Goal: Information Seeking & Learning: Find specific fact

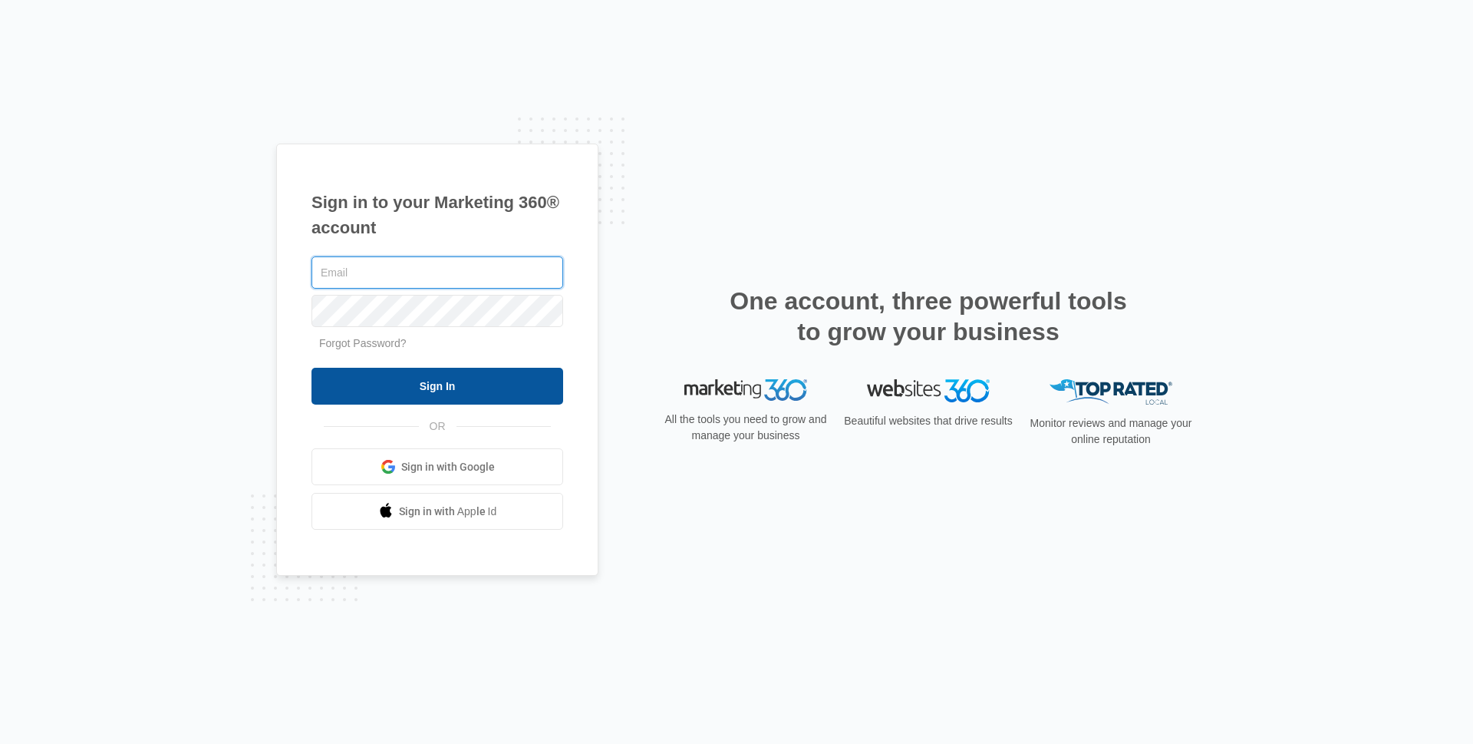
type input "[EMAIL_ADDRESS][DOMAIN_NAME]"
click at [447, 378] on input "Sign In" at bounding box center [438, 386] width 252 height 37
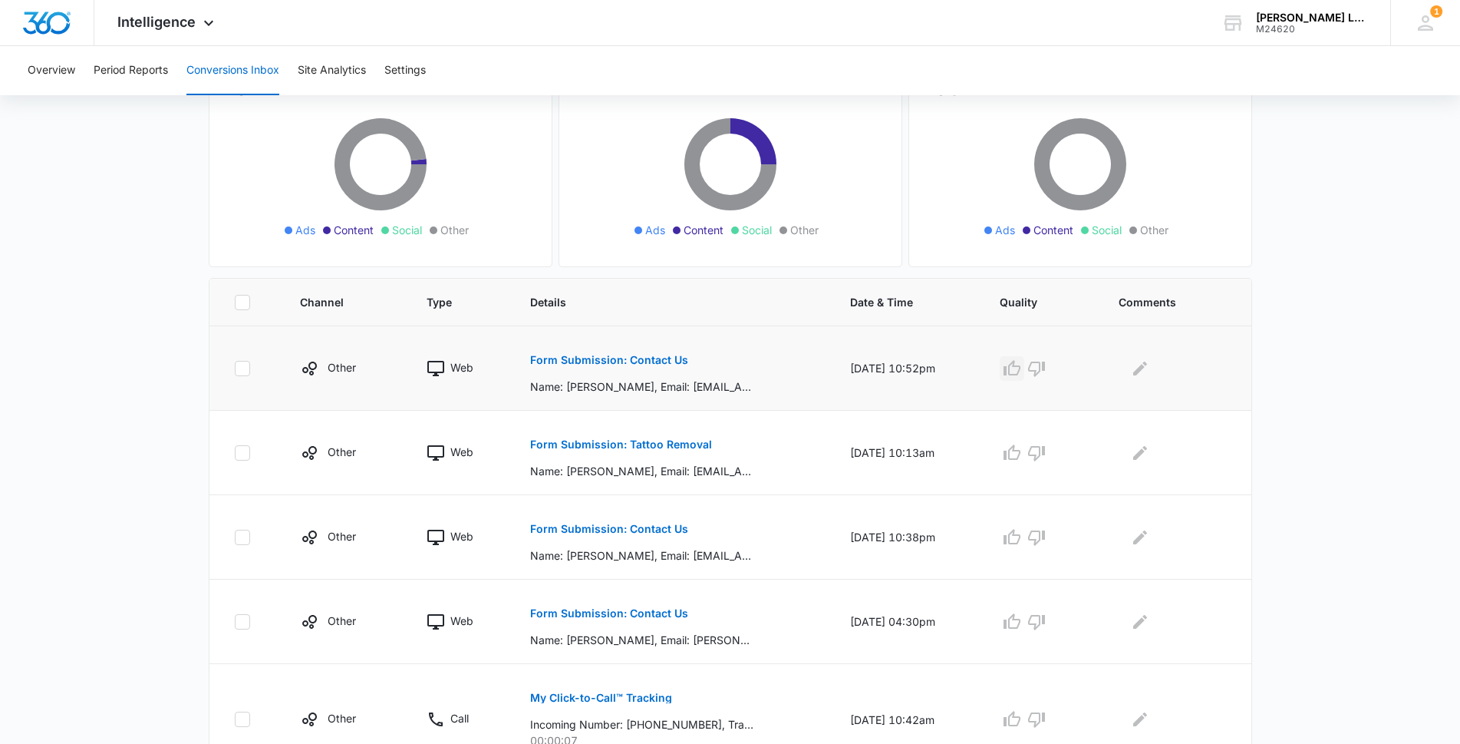
scroll to position [230, 0]
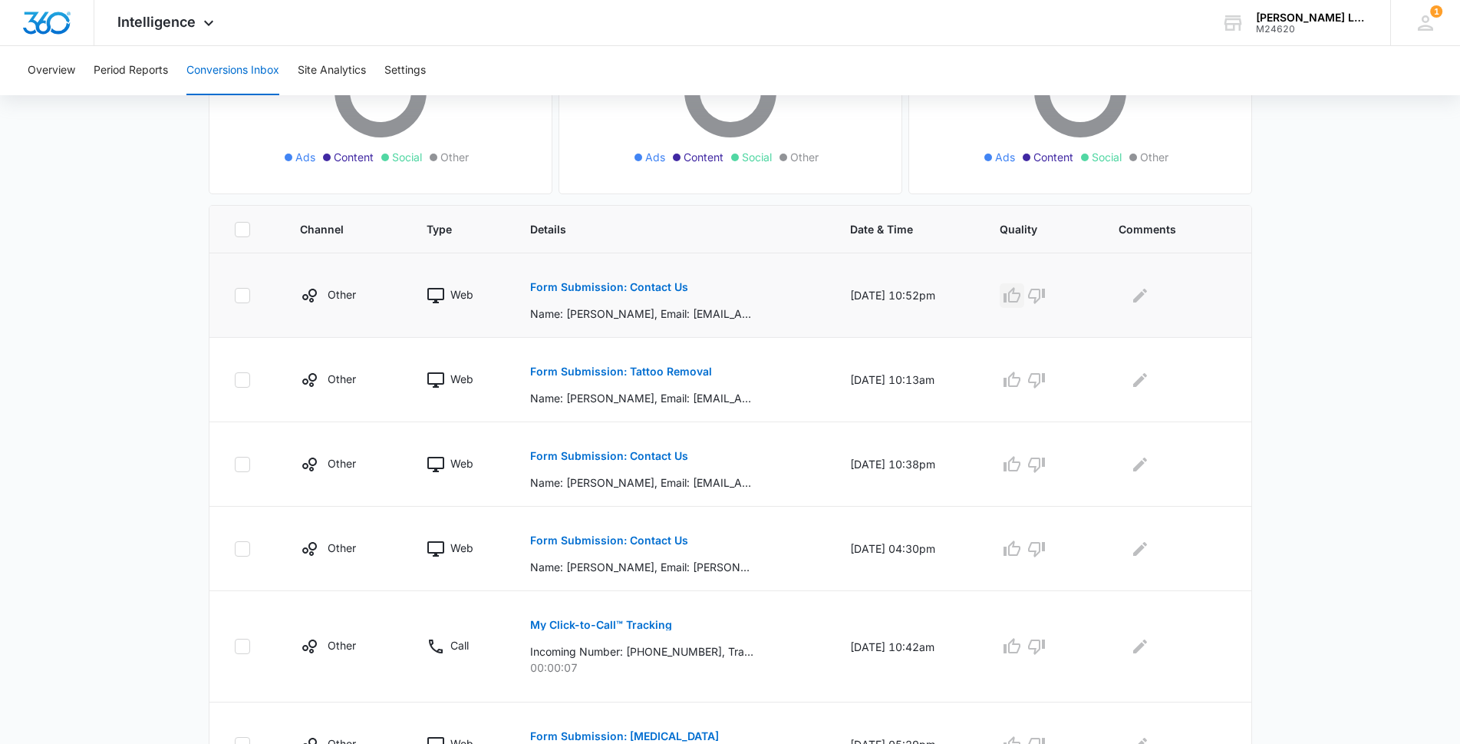
click at [1020, 292] on icon "button" at bounding box center [1012, 294] width 17 height 15
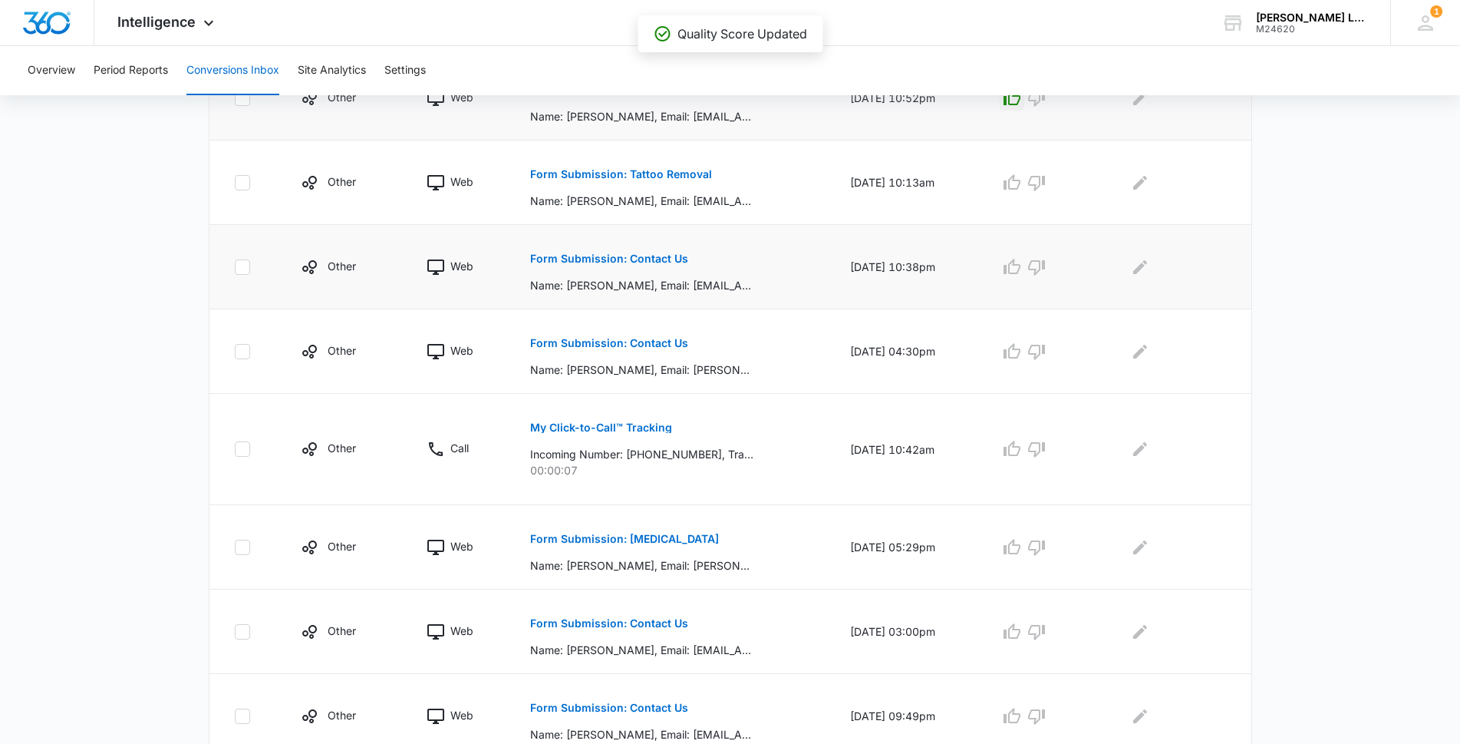
scroll to position [460, 0]
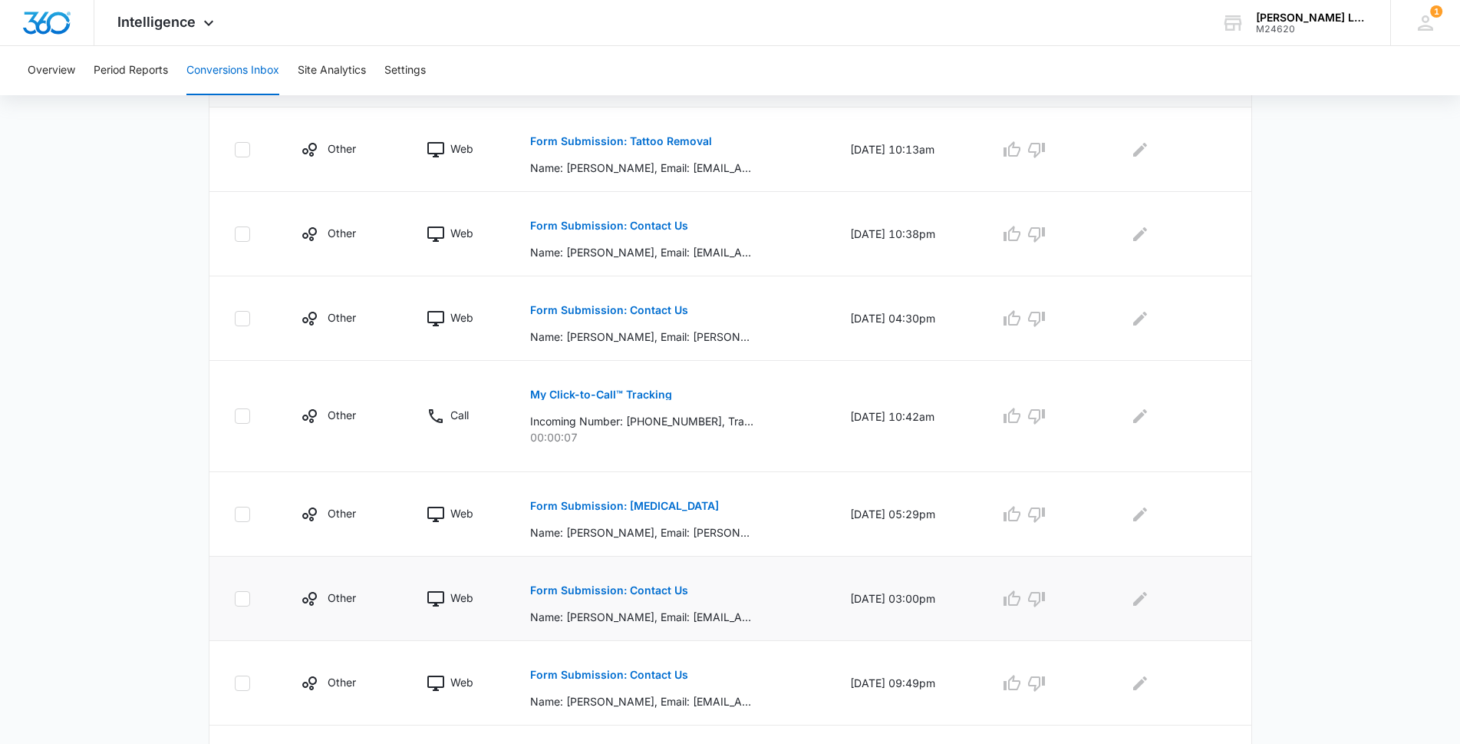
click at [579, 582] on button "Form Submission: Contact Us" at bounding box center [609, 590] width 158 height 37
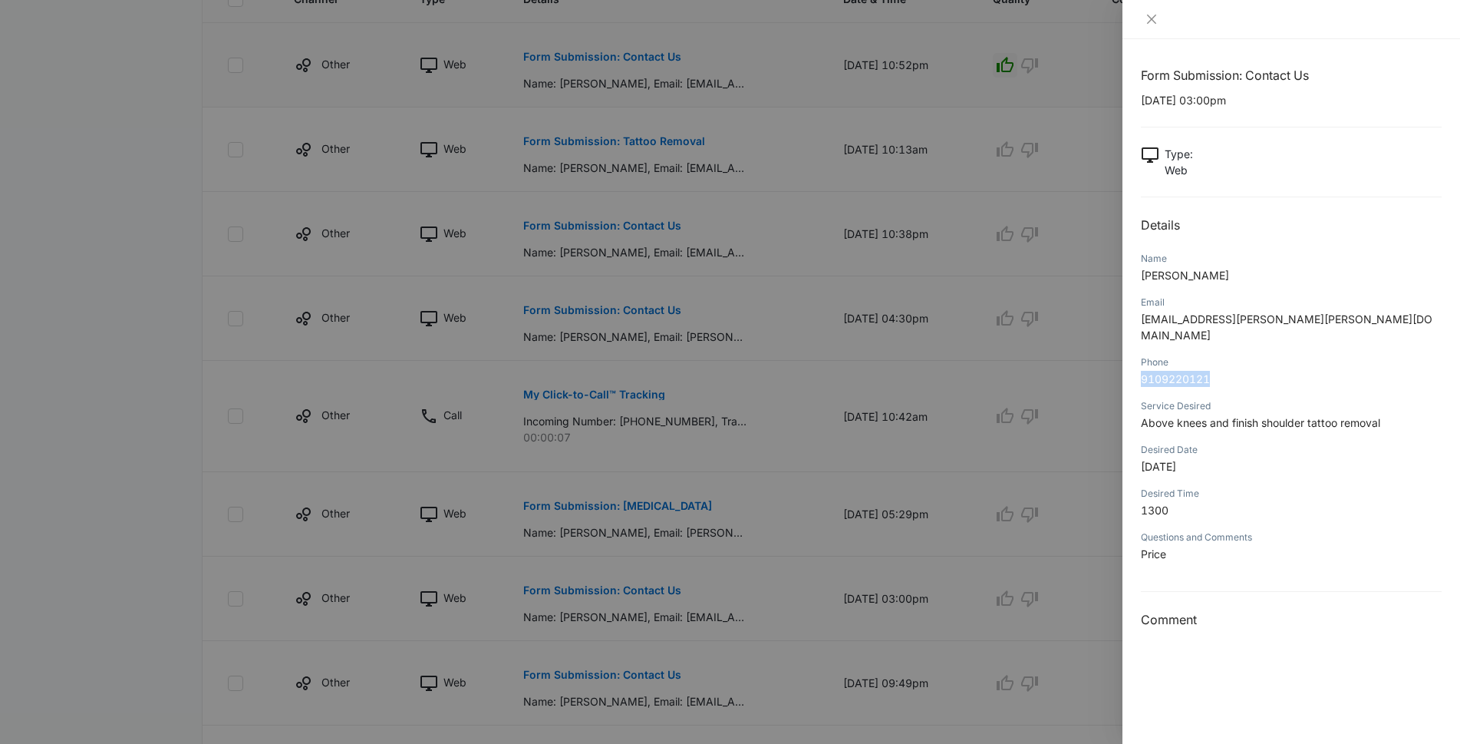
drag, startPoint x: 1221, startPoint y: 365, endPoint x: 1138, endPoint y: 373, distance: 83.3
click at [1138, 373] on div "Form Submission: Contact Us [DATE] 03:00pm Type : Web Details Name [PERSON_NAME…" at bounding box center [1292, 391] width 338 height 704
copy span "9109220121"
click at [1152, 23] on icon "close" at bounding box center [1152, 19] width 12 height 12
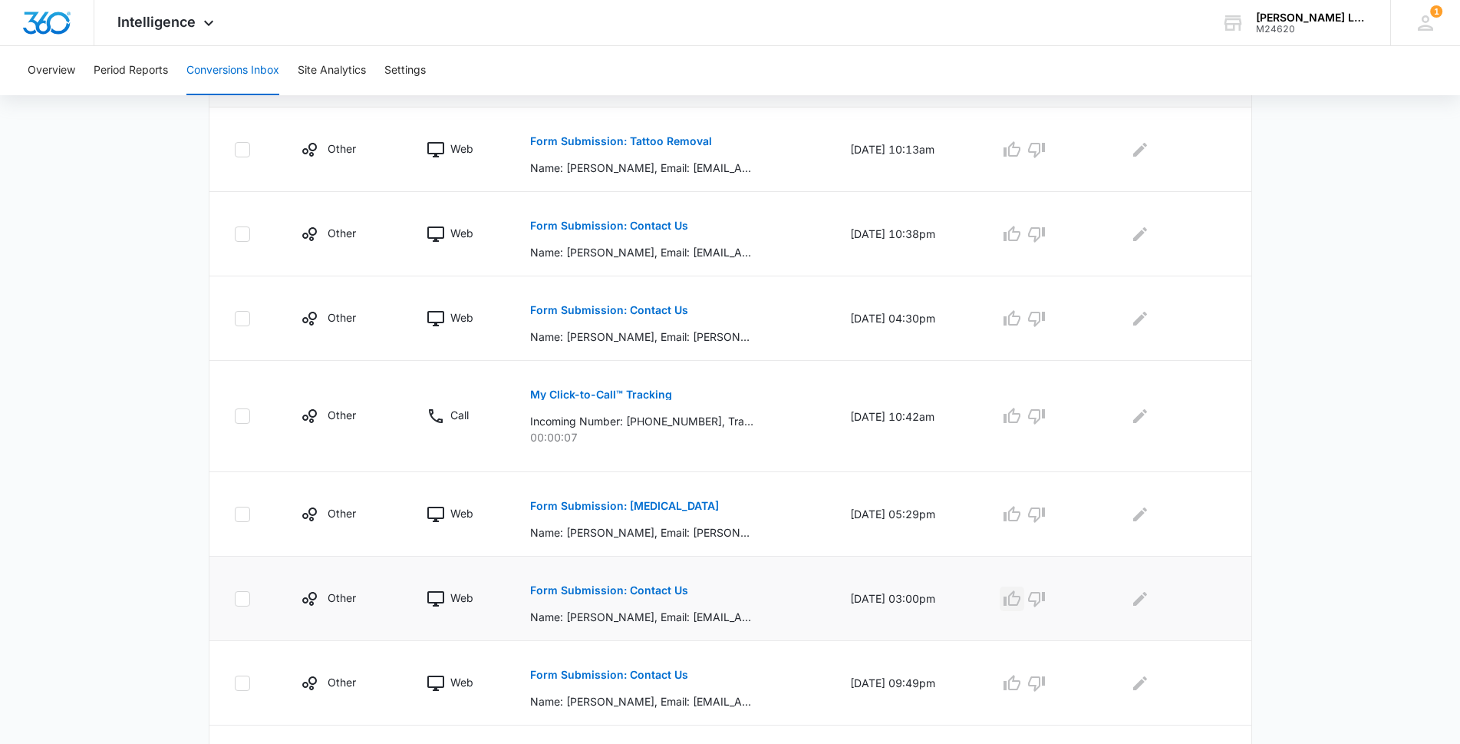
click at [1019, 597] on icon "button" at bounding box center [1012, 597] width 17 height 15
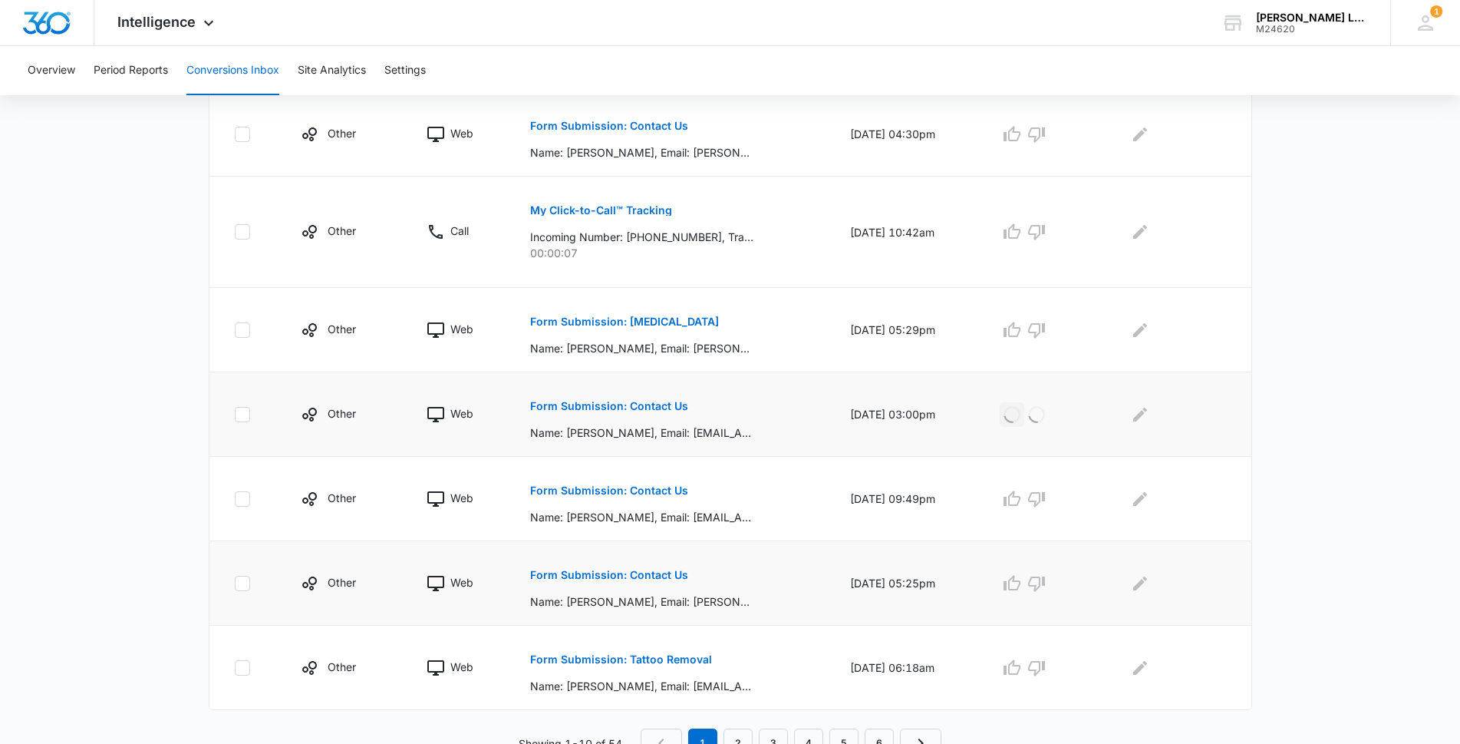
scroll to position [658, 0]
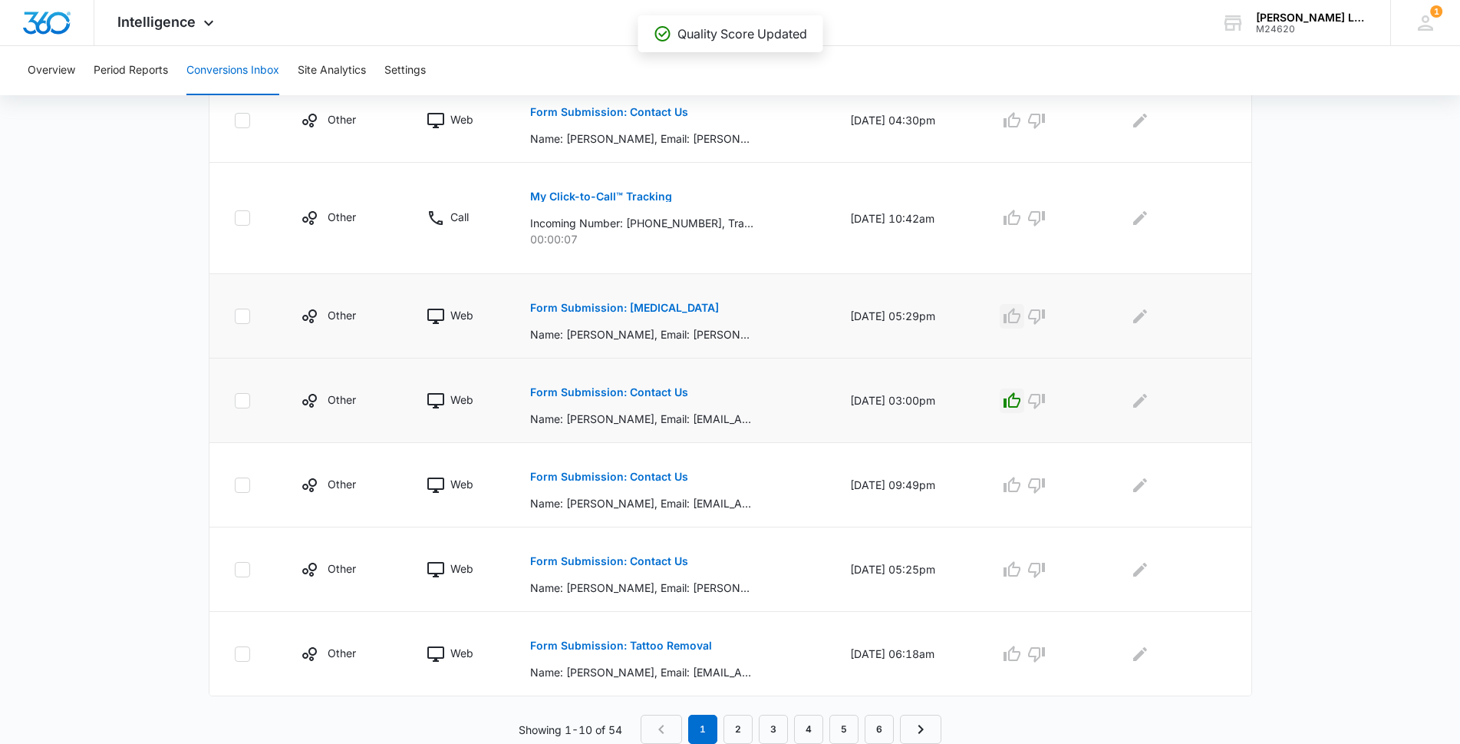
click at [1019, 315] on icon "button" at bounding box center [1012, 315] width 17 height 15
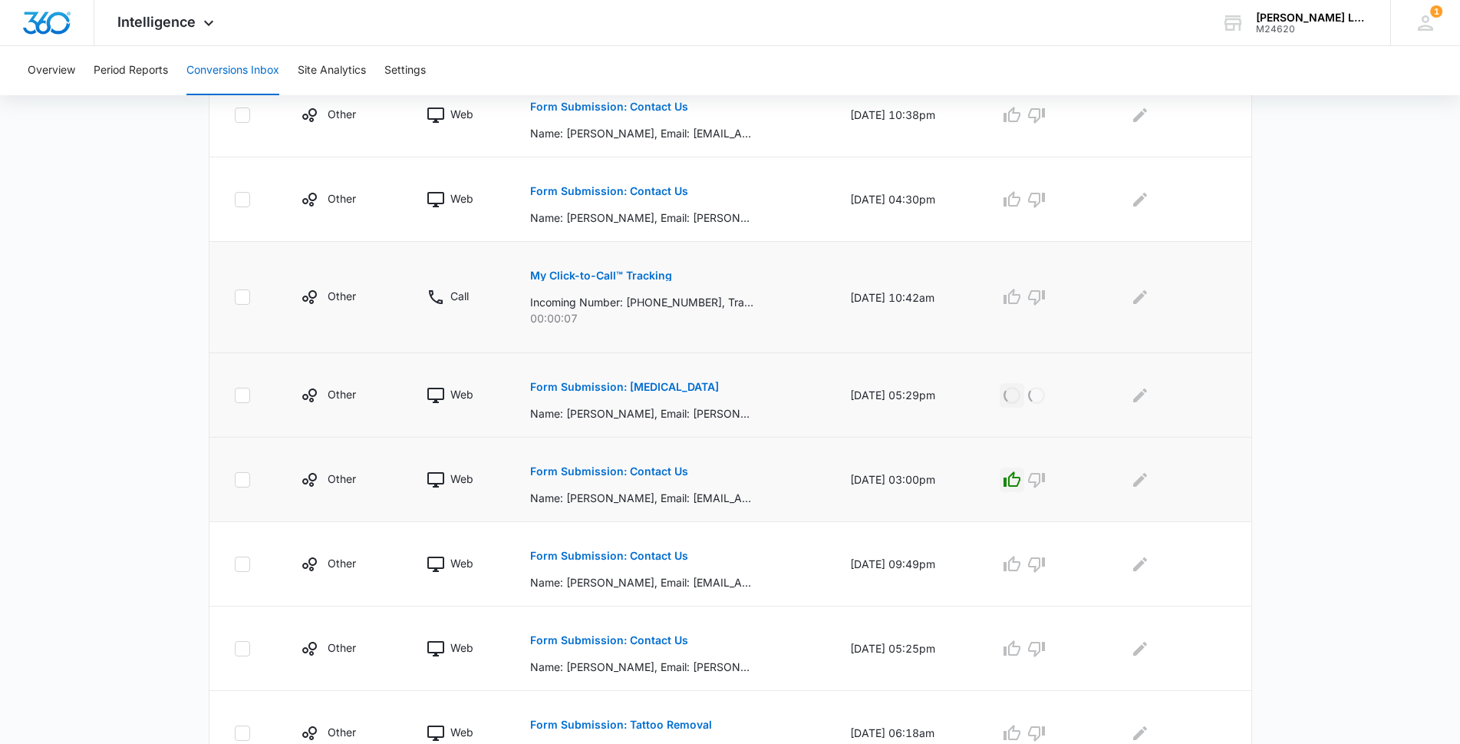
scroll to position [428, 0]
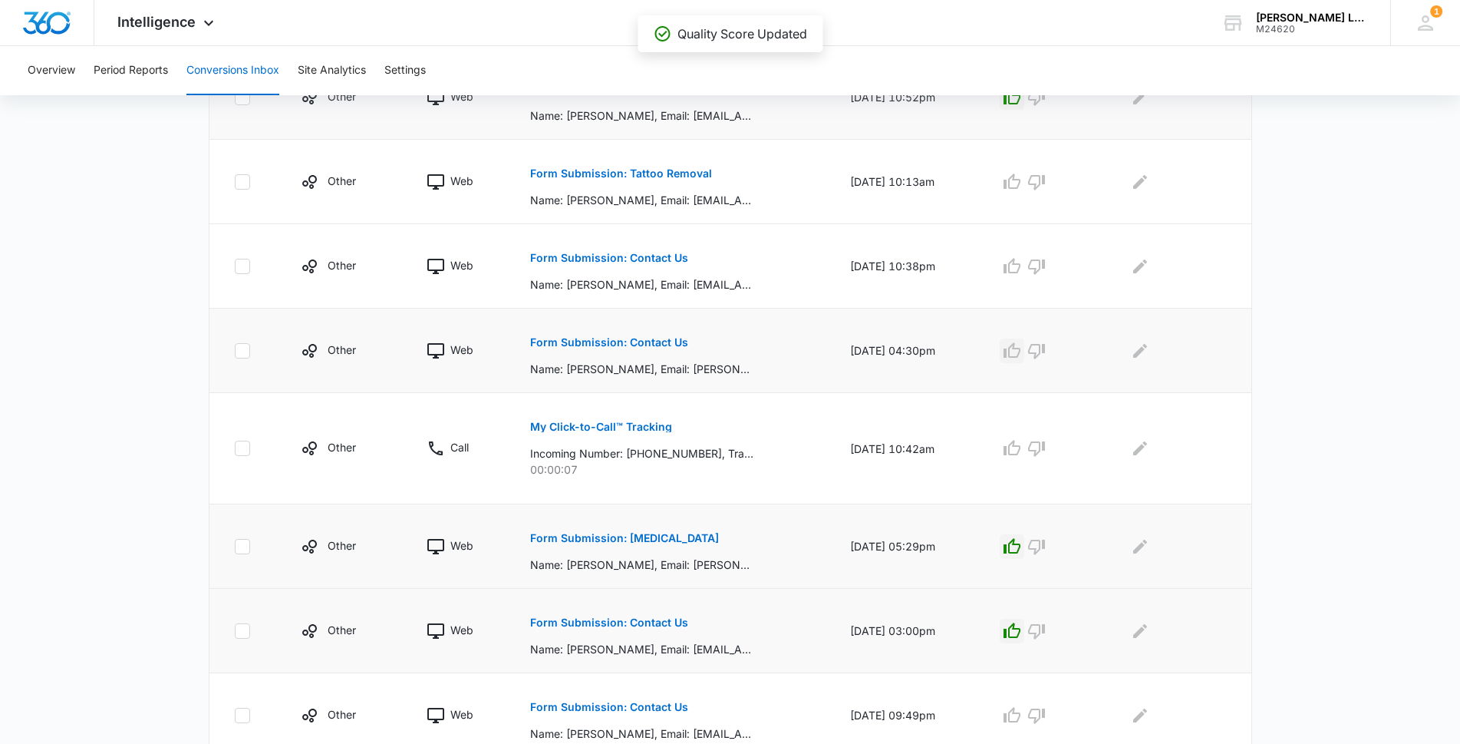
click at [1021, 348] on icon "button" at bounding box center [1012, 349] width 17 height 15
click at [1018, 274] on icon "button" at bounding box center [1012, 266] width 18 height 18
click at [1021, 183] on icon "button" at bounding box center [1012, 182] width 18 height 18
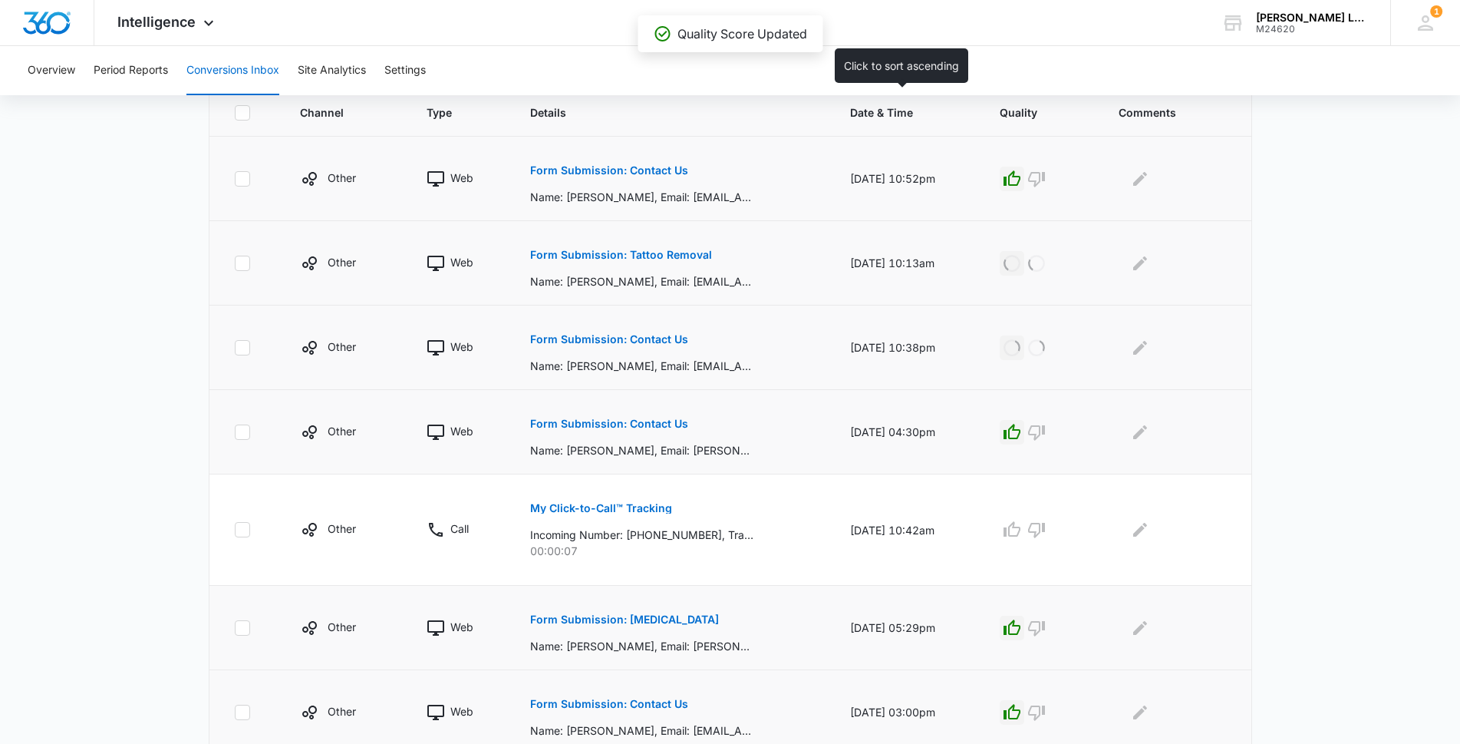
scroll to position [198, 0]
